Goal: Find contact information: Find contact information

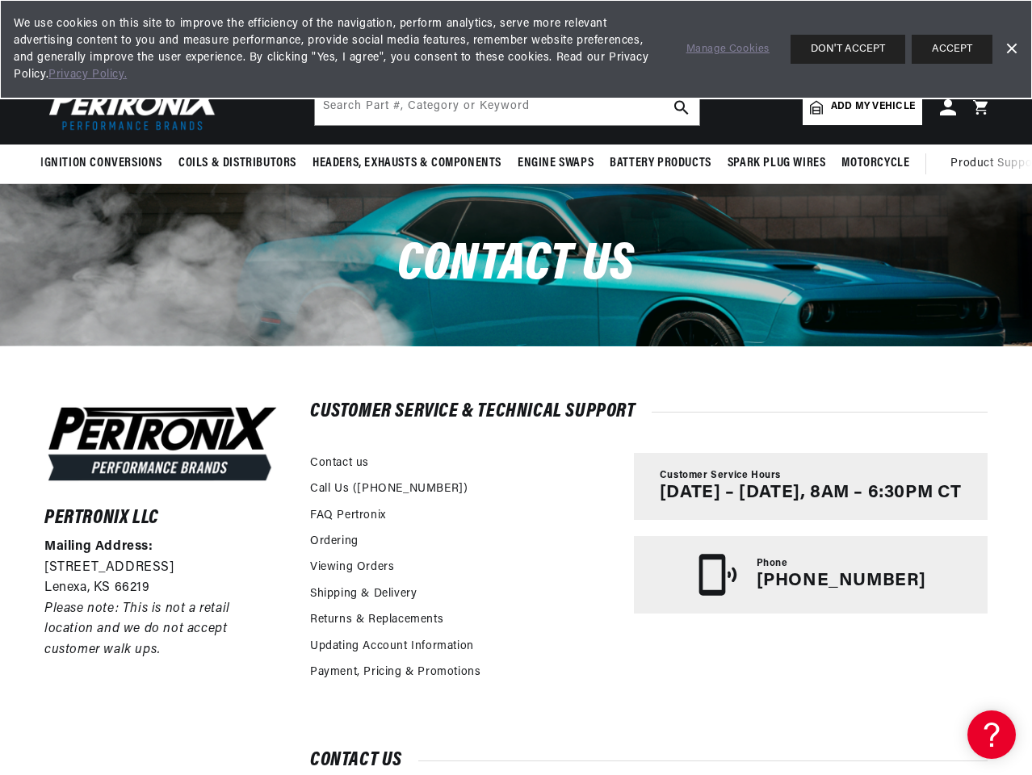
scroll to position [0, 602]
click at [516, 387] on div "Pertronix LLC Mailing Address: [STREET_ADDRESS] Please note: This is not a reta…" at bounding box center [516, 621] width 1024 height 550
click at [104, 163] on span "Ignition Conversions" at bounding box center [101, 163] width 122 height 17
click at [236, 163] on span "Coils & Distributors" at bounding box center [237, 163] width 118 height 17
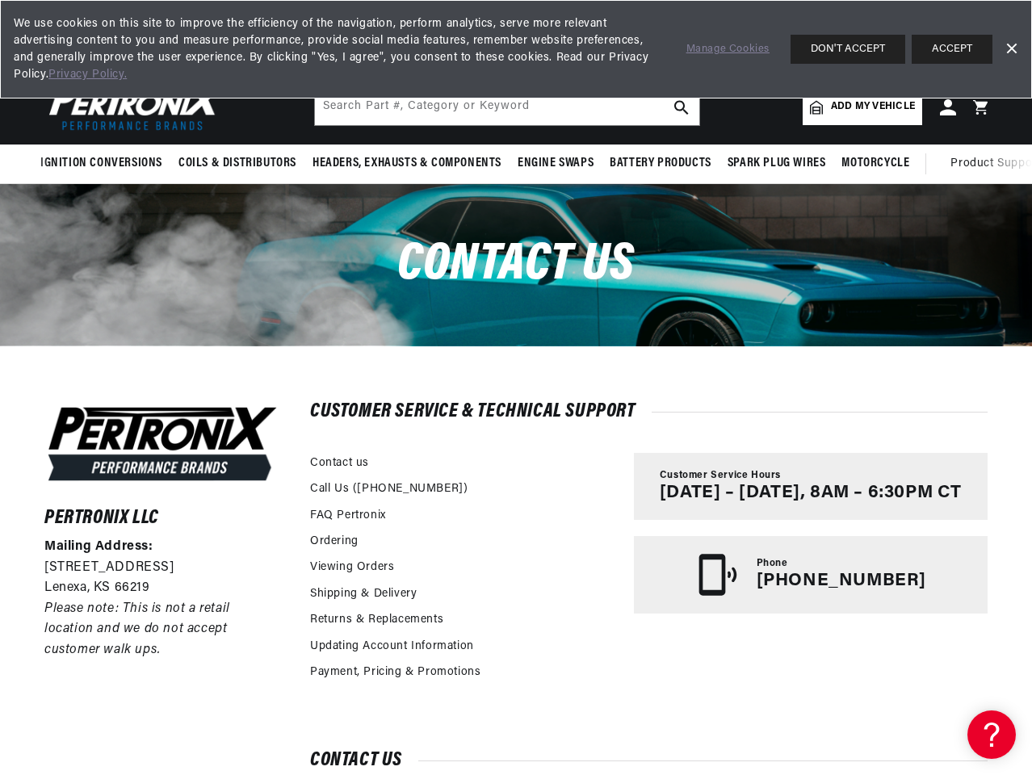
click at [405, 163] on span "Headers, Exhausts & Components" at bounding box center [406, 163] width 189 height 17
click at [555, 163] on span "Engine Swaps" at bounding box center [555, 163] width 76 height 17
click at [660, 163] on span "Battery Products" at bounding box center [660, 163] width 102 height 17
click at [776, 163] on span "Spark Plug Wires" at bounding box center [776, 163] width 98 height 17
